Goal: Find specific page/section: Find specific page/section

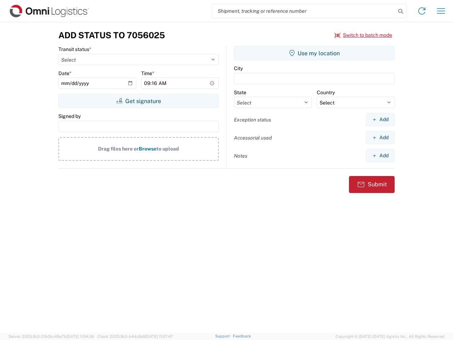
click at [304, 11] on input "search" at bounding box center [305, 10] width 184 height 13
click at [401, 11] on icon at bounding box center [401, 11] width 10 height 10
click at [422, 11] on icon at bounding box center [422, 10] width 11 height 11
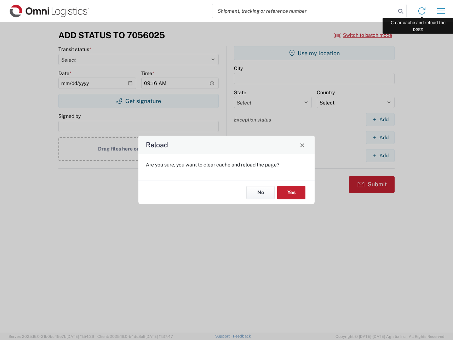
click at [441, 11] on div "Reload Are you sure, you want to clear cache and reload the page? No Yes" at bounding box center [226, 170] width 453 height 340
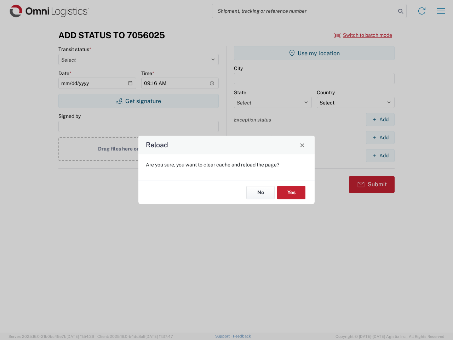
click at [364, 35] on div "Reload Are you sure, you want to clear cache and reload the page? No Yes" at bounding box center [226, 170] width 453 height 340
click at [139, 101] on div "Reload Are you sure, you want to clear cache and reload the page? No Yes" at bounding box center [226, 170] width 453 height 340
click at [315, 53] on div "Reload Are you sure, you want to clear cache and reload the page? No Yes" at bounding box center [226, 170] width 453 height 340
click at [380, 119] on div "Reload Are you sure, you want to clear cache and reload the page? No Yes" at bounding box center [226, 170] width 453 height 340
click at [380, 137] on div "Reload Are you sure, you want to clear cache and reload the page? No Yes" at bounding box center [226, 170] width 453 height 340
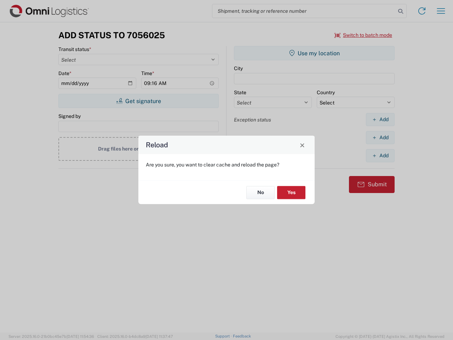
click at [380, 156] on div "Reload Are you sure, you want to clear cache and reload the page? No Yes" at bounding box center [226, 170] width 453 height 340
